Goal: Transaction & Acquisition: Download file/media

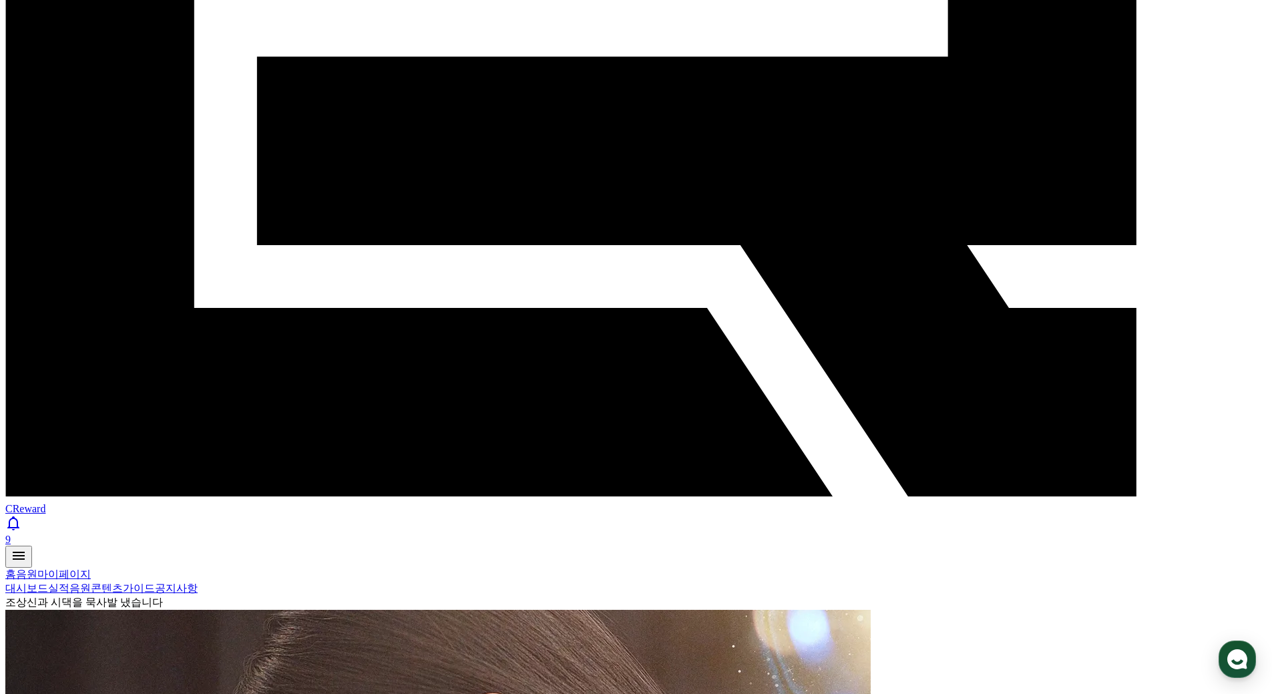
select select "**********"
